Goal: Register for event/course

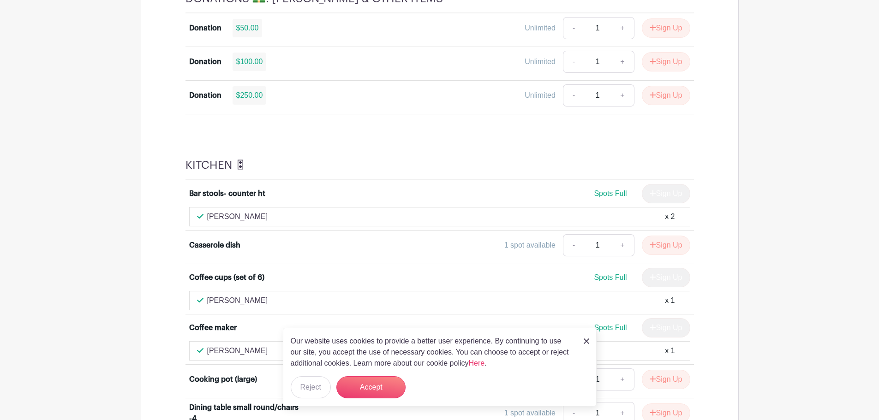
scroll to position [600, 0]
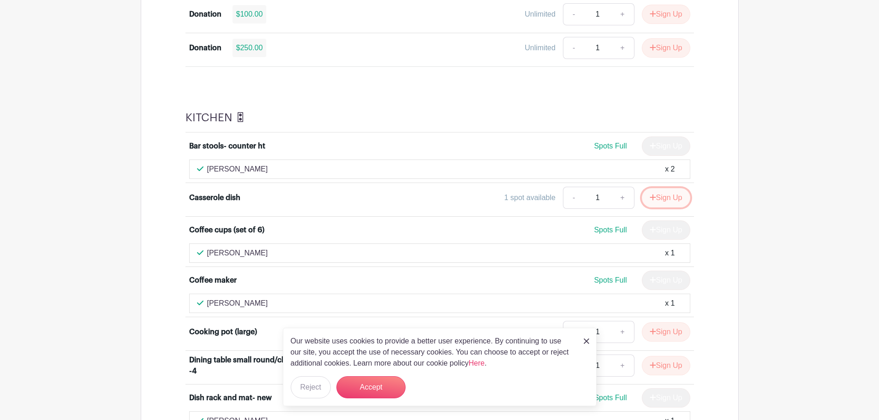
click at [662, 195] on button "Sign Up" at bounding box center [666, 197] width 48 height 19
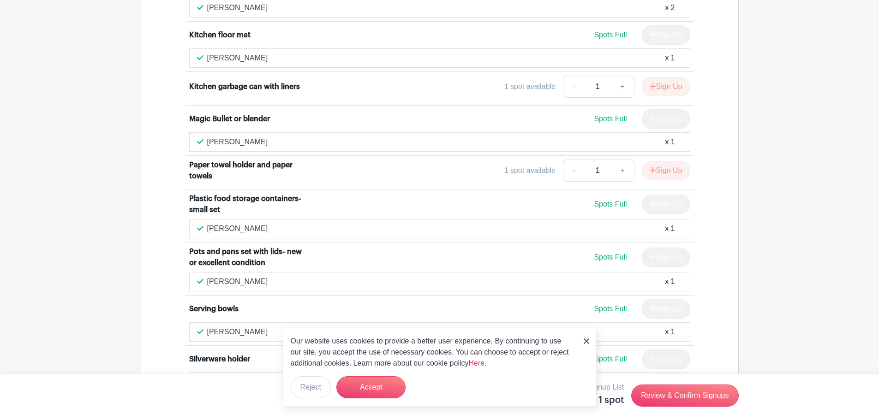
scroll to position [1338, 0]
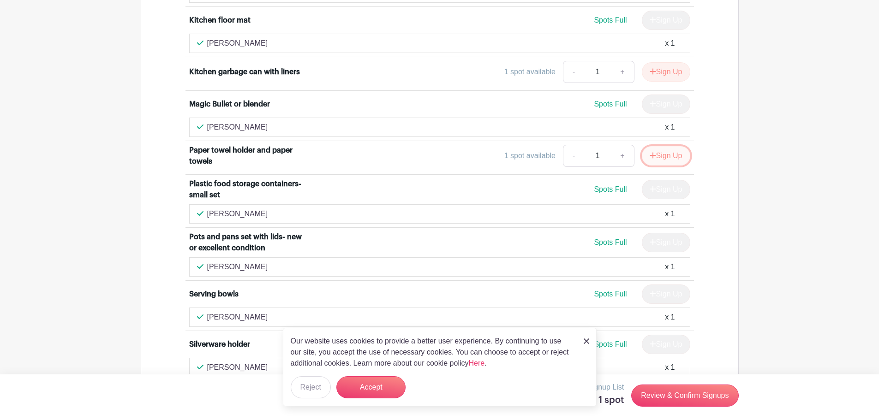
click at [669, 154] on button "Sign Up" at bounding box center [666, 155] width 48 height 19
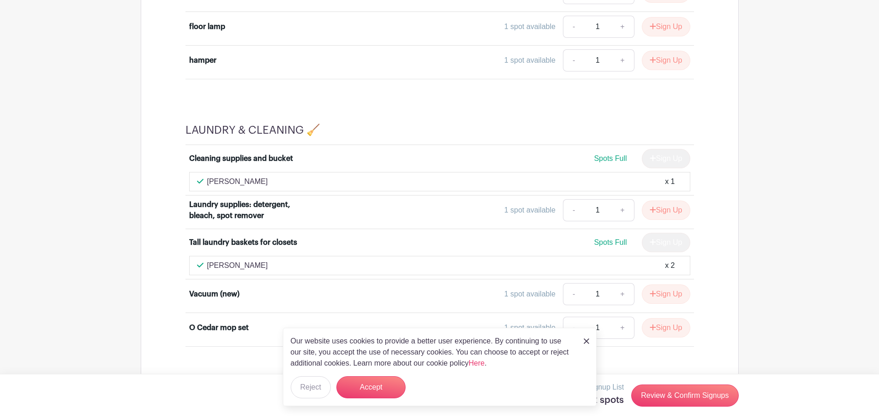
scroll to position [4197, 0]
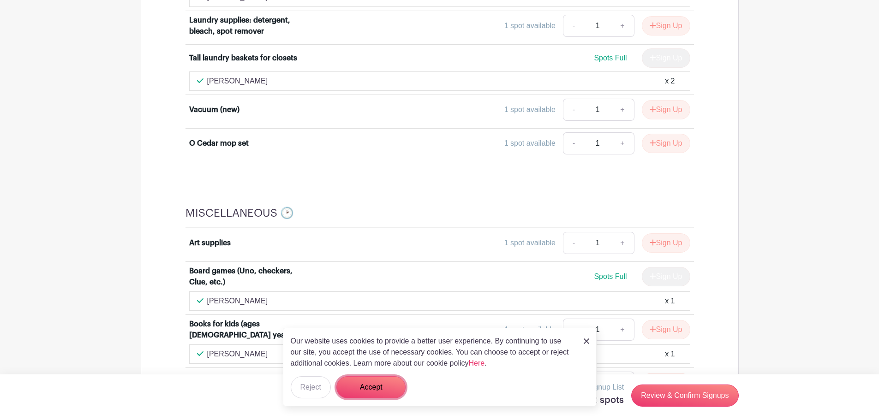
drag, startPoint x: 383, startPoint y: 387, endPoint x: 415, endPoint y: 383, distance: 32.6
click at [383, 387] on button "Accept" at bounding box center [370, 387] width 69 height 22
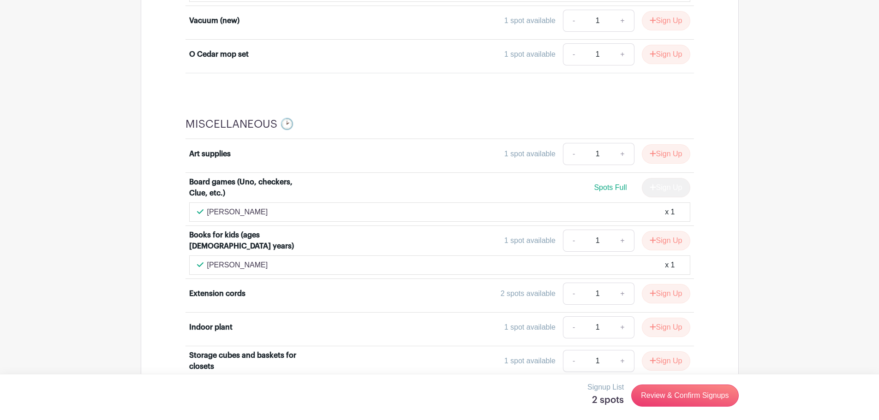
scroll to position [4382, 0]
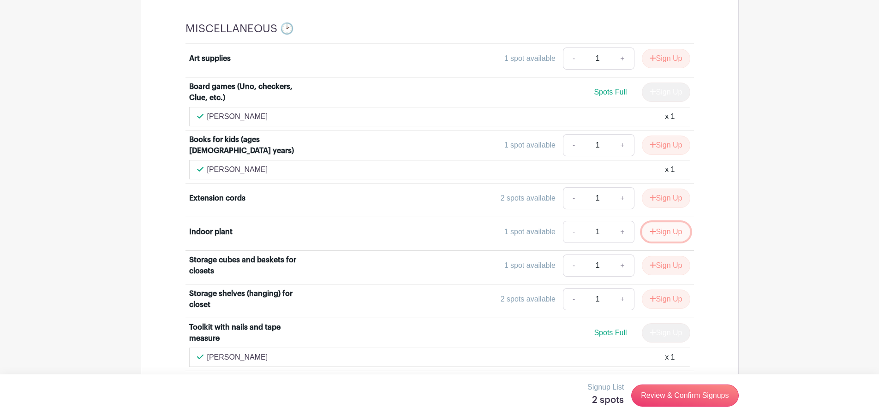
drag, startPoint x: 651, startPoint y: 227, endPoint x: 639, endPoint y: 227, distance: 12.5
click at [651, 228] on icon "submit" at bounding box center [652, 231] width 6 height 7
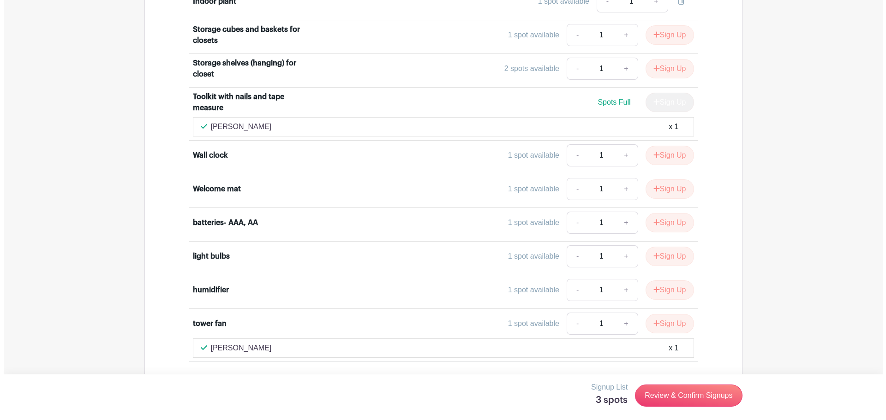
scroll to position [4635, 0]
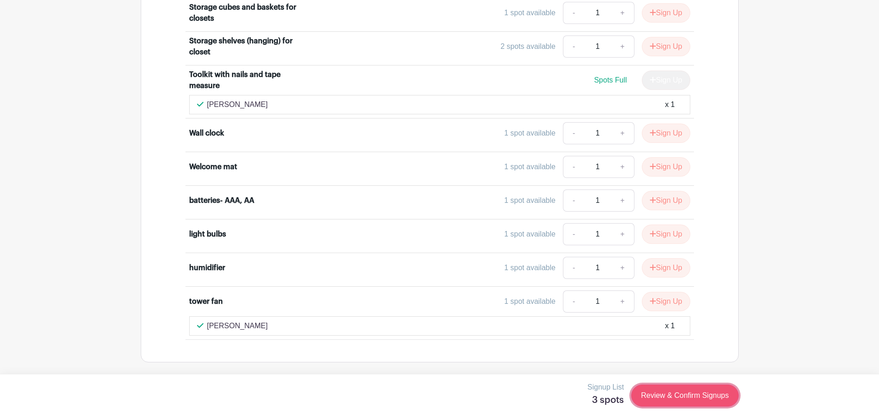
click at [657, 392] on link "Review & Confirm Signups" at bounding box center [684, 396] width 107 height 22
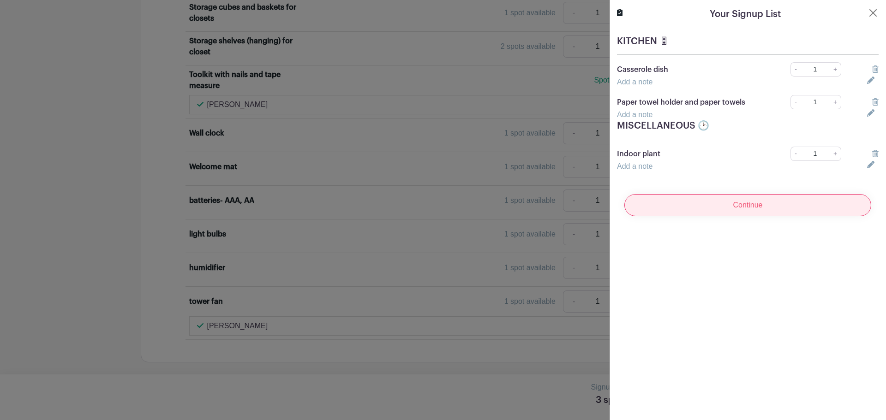
click at [710, 210] on input "Continue" at bounding box center [747, 205] width 247 height 22
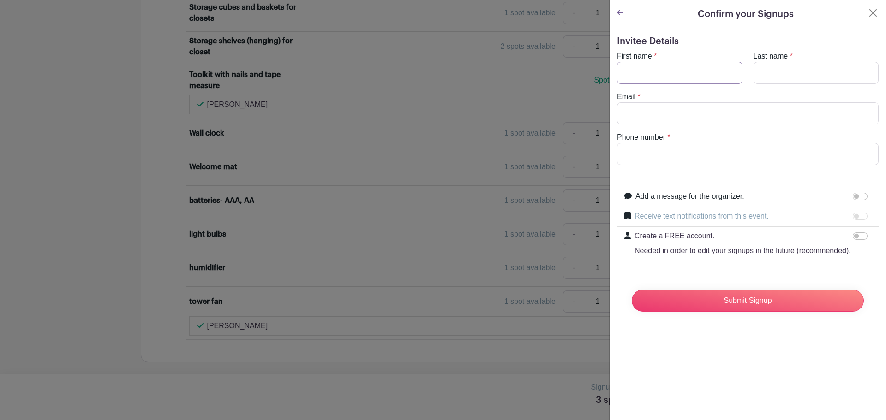
click at [629, 77] on input "First name" at bounding box center [679, 73] width 125 height 22
type input "[PERSON_NAME]"
type input "[EMAIL_ADDRESS][DOMAIN_NAME]"
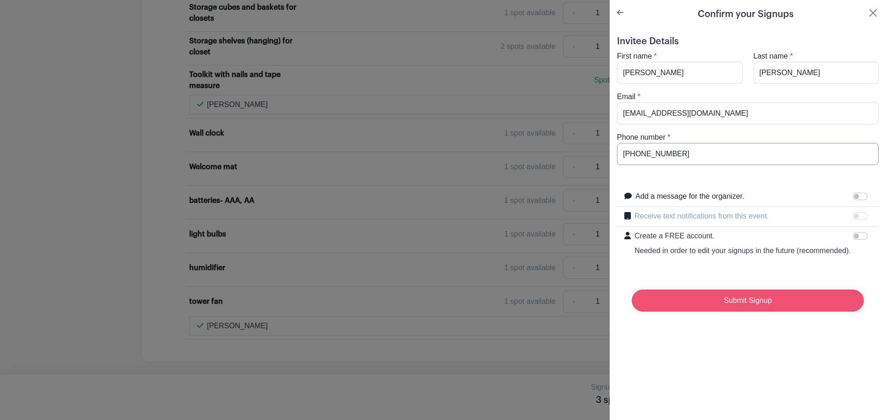
type input "[PHONE_NUMBER]"
click at [689, 307] on input "Submit Signup" at bounding box center [747, 301] width 232 height 22
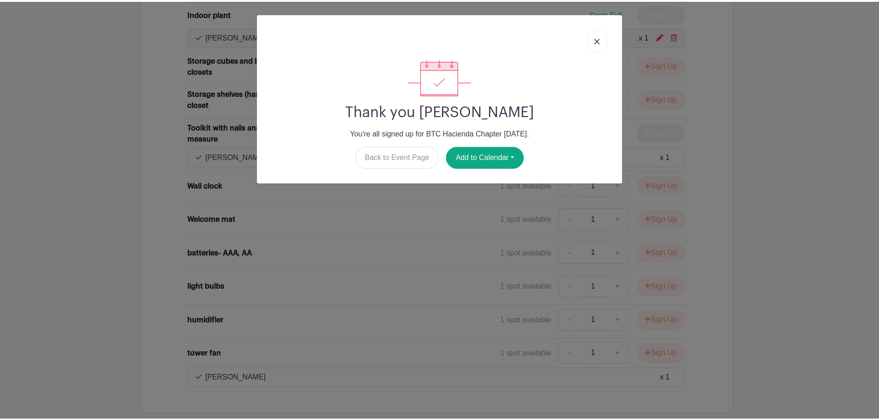
scroll to position [4687, 0]
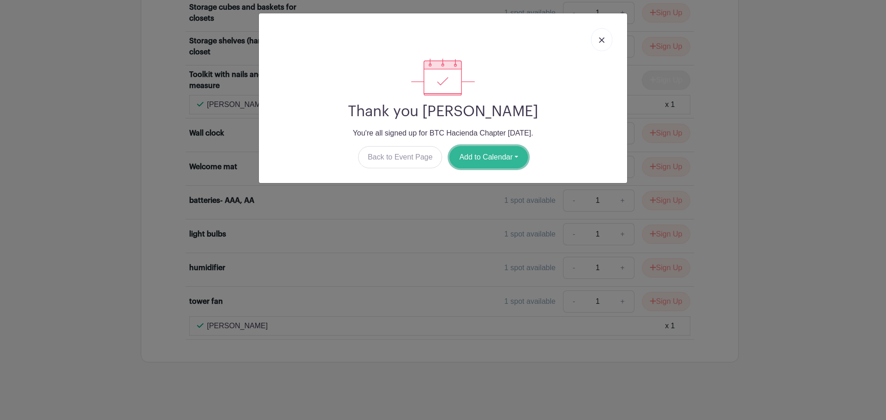
click at [487, 155] on button "Add to Calendar" at bounding box center [488, 157] width 78 height 22
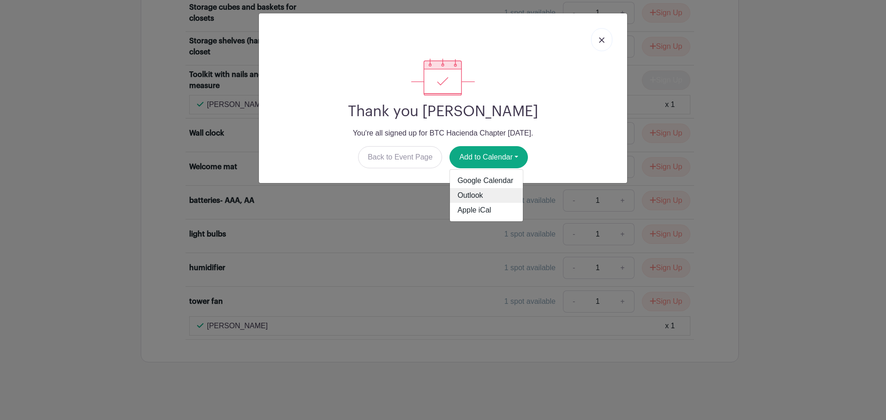
click at [495, 194] on link "Outlook" at bounding box center [486, 195] width 73 height 15
click at [602, 36] on link at bounding box center [601, 39] width 21 height 23
